Goal: Complete application form

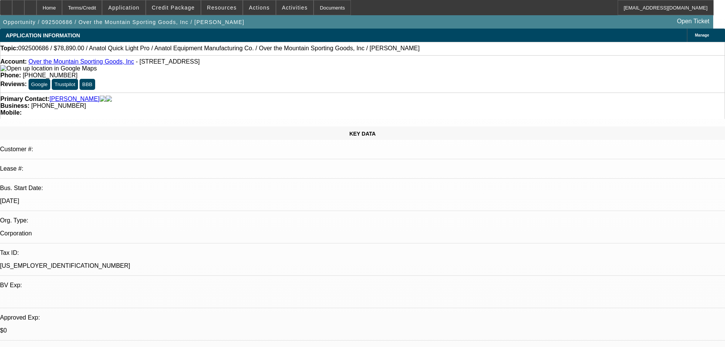
select select "0"
select select "2"
select select "0"
select select "6"
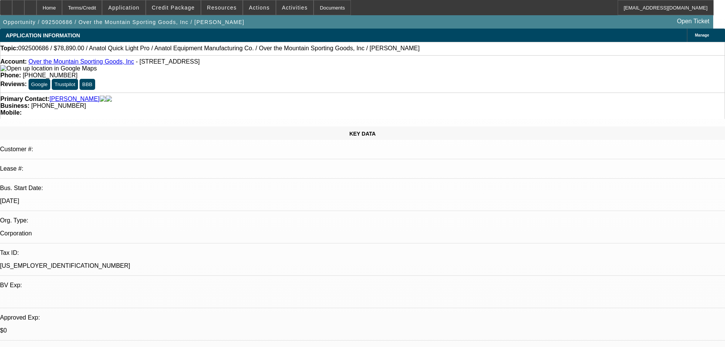
select select "0"
select select "2"
select select "0"
select select "6"
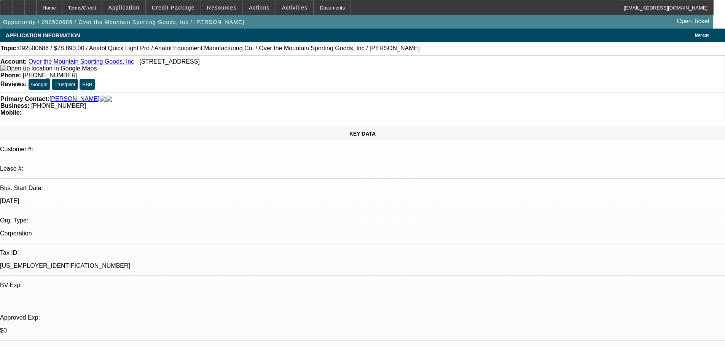
select select "0"
select select "2"
select select "0.1"
select select "4"
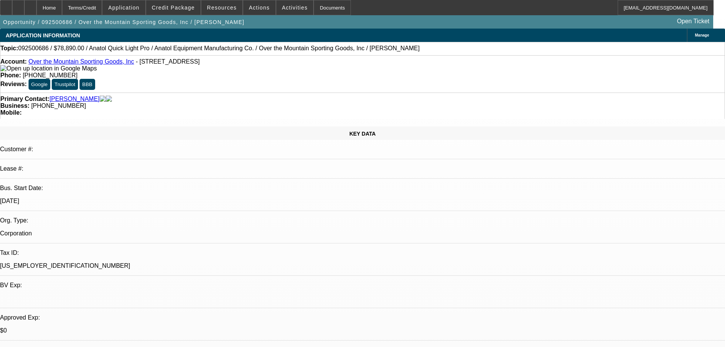
select select "0"
select select "2"
select select "0"
select select "6"
